Goal: Task Accomplishment & Management: Manage account settings

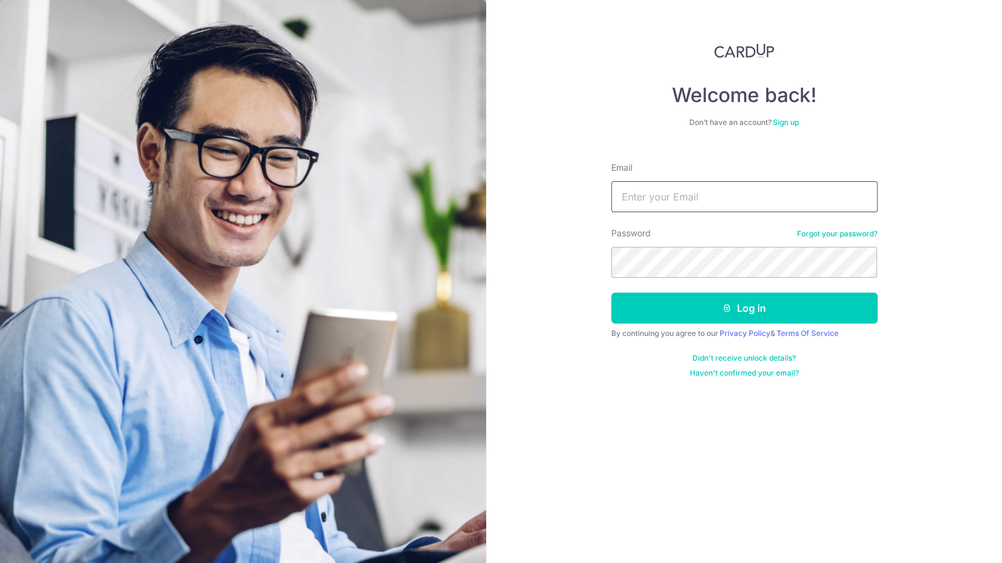
click at [656, 196] on input "Email" at bounding box center [744, 196] width 266 height 31
type input "tengeric1@gmail.com"
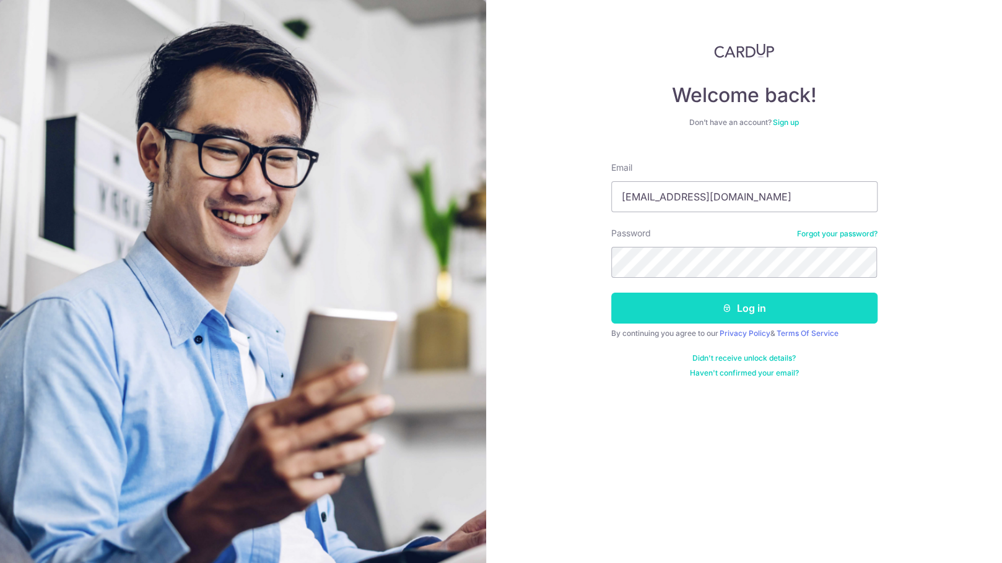
click at [757, 310] on button "Log in" at bounding box center [744, 308] width 266 height 31
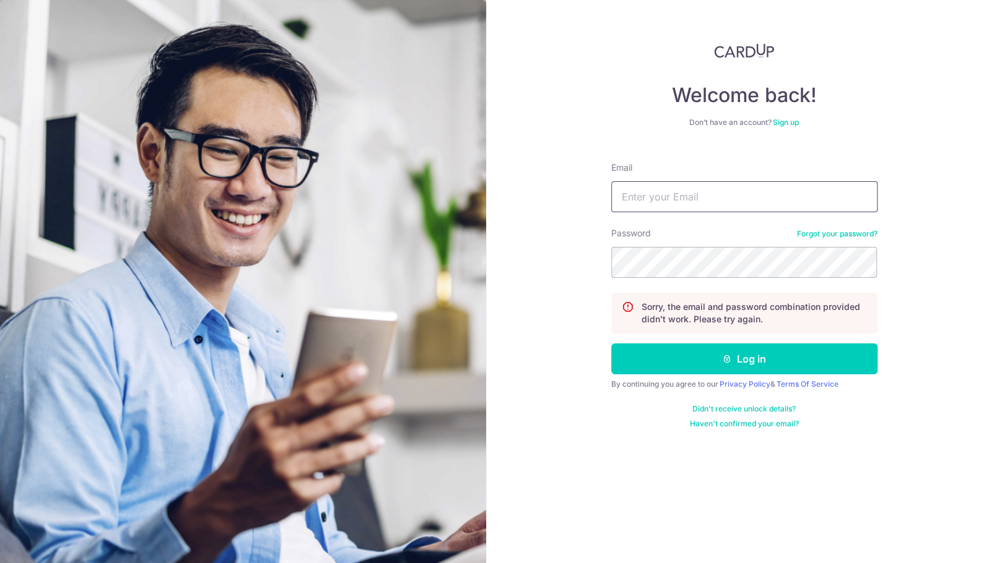
click at [667, 198] on input "Email" at bounding box center [744, 196] width 266 height 31
type input "[EMAIL_ADDRESS][DOMAIN_NAME]"
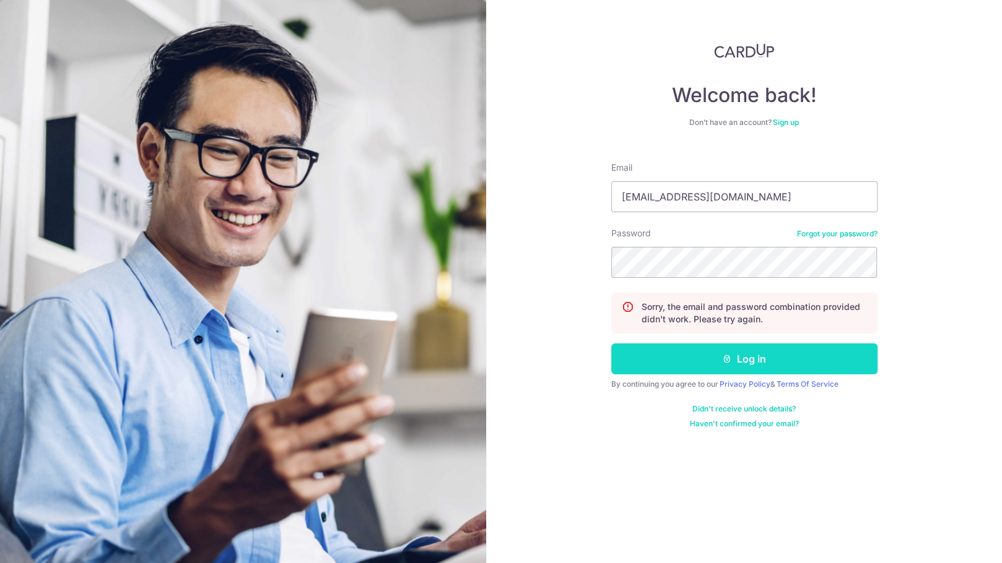
click at [743, 363] on button "Log in" at bounding box center [744, 359] width 266 height 31
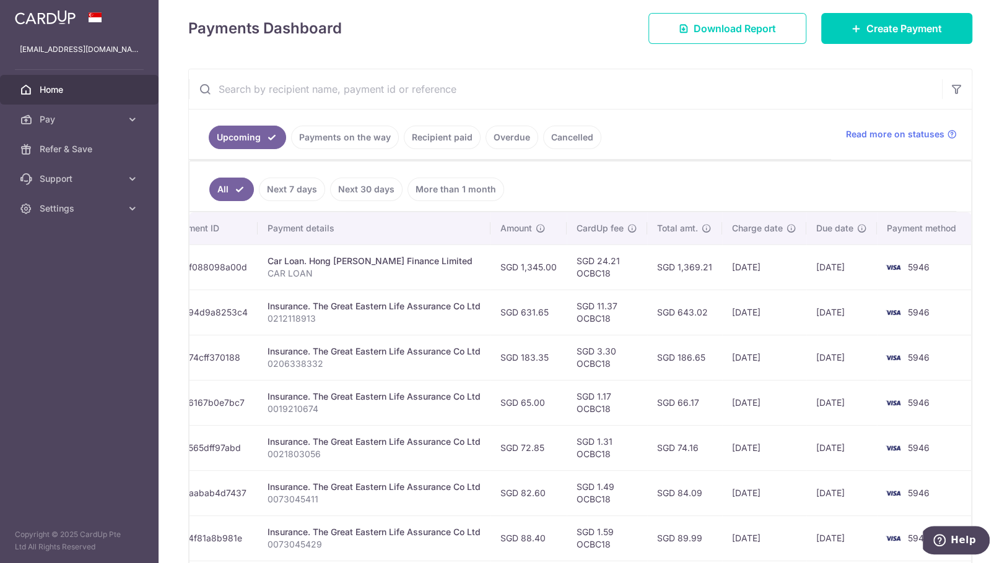
scroll to position [183, 0]
